Goal: Communication & Community: Answer question/provide support

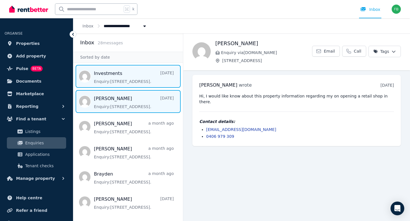
click at [109, 78] on span "Message list" at bounding box center [128, 76] width 110 height 23
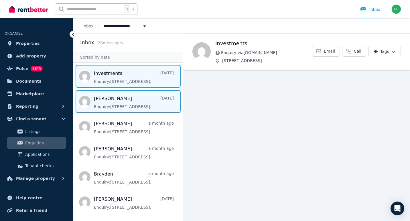
click at [139, 105] on span "Message list" at bounding box center [128, 101] width 110 height 23
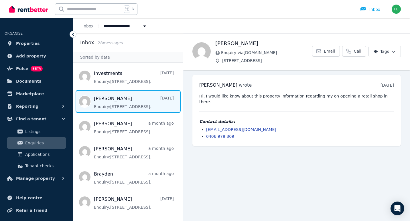
click at [252, 26] on div "**********" at bounding box center [241, 25] width 337 height 15
